Goal: Task Accomplishment & Management: Manage account settings

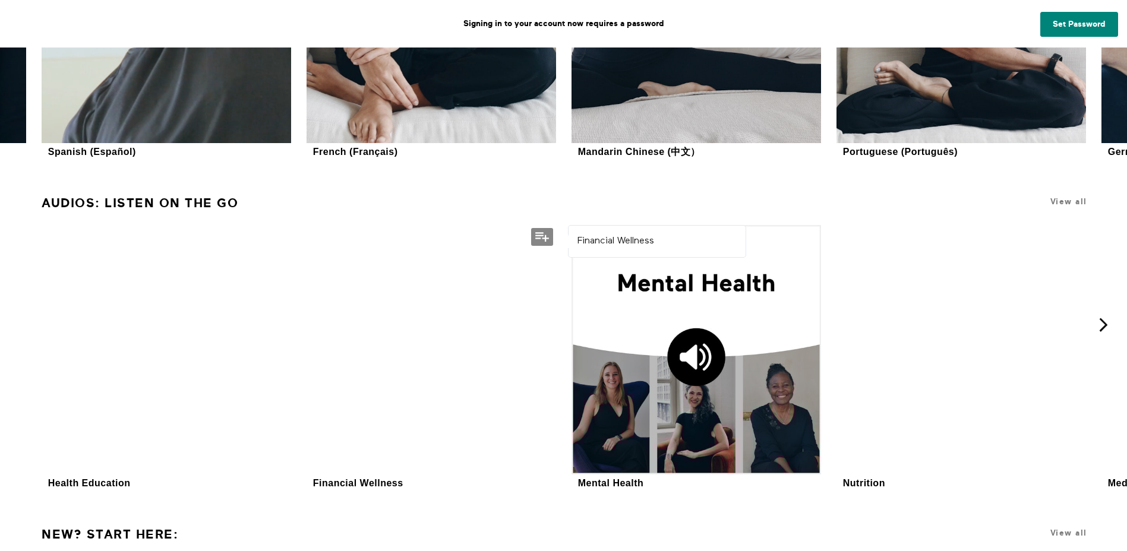
scroll to position [1396, 0]
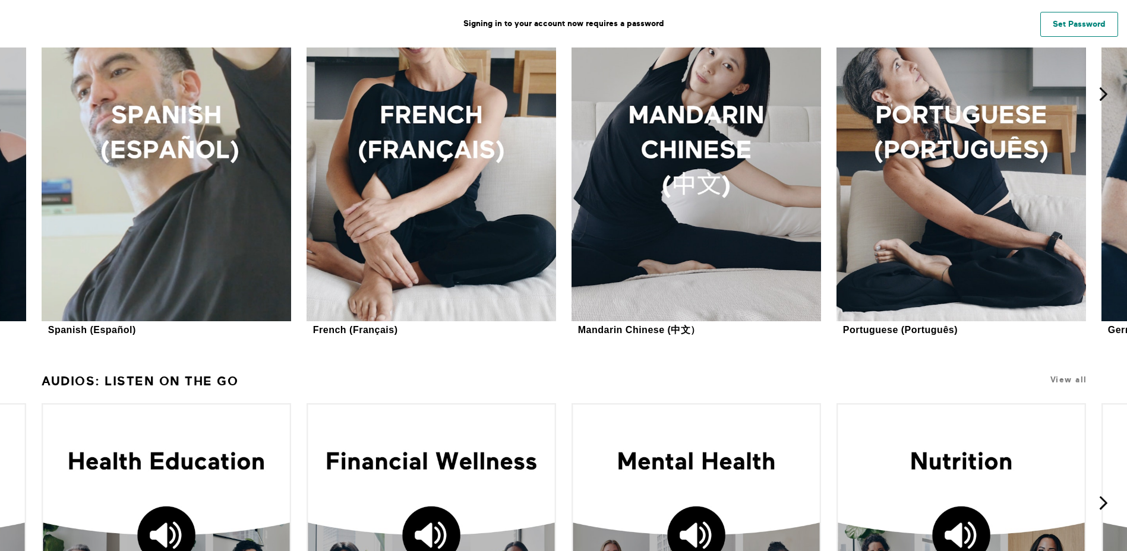
click at [1049, 21] on link "Set Password" at bounding box center [1079, 24] width 78 height 25
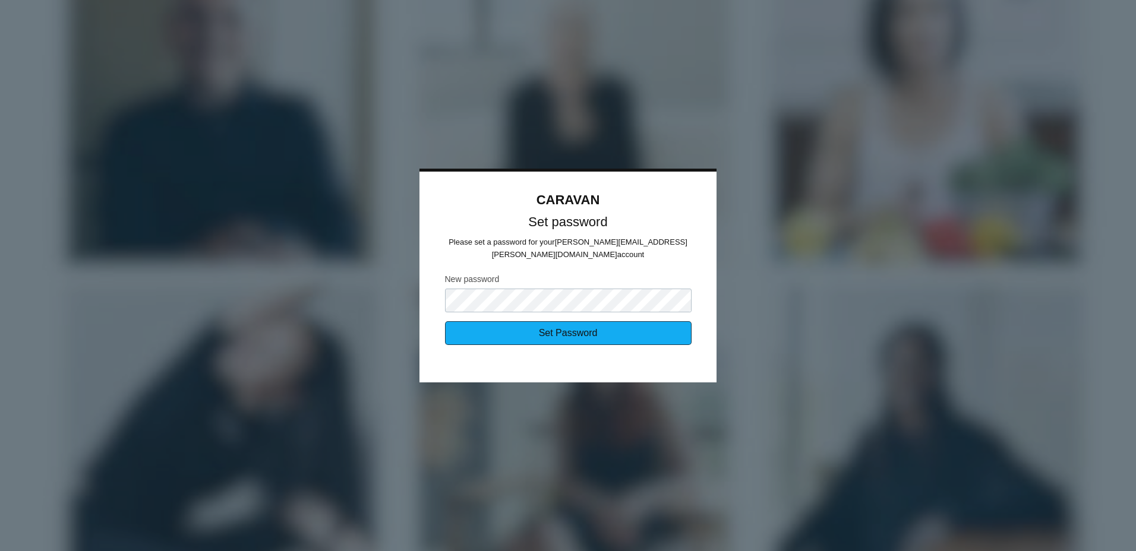
click at [610, 321] on input "Set Password" at bounding box center [568, 333] width 246 height 24
type input "Sending..."
